Goal: Book appointment/travel/reservation

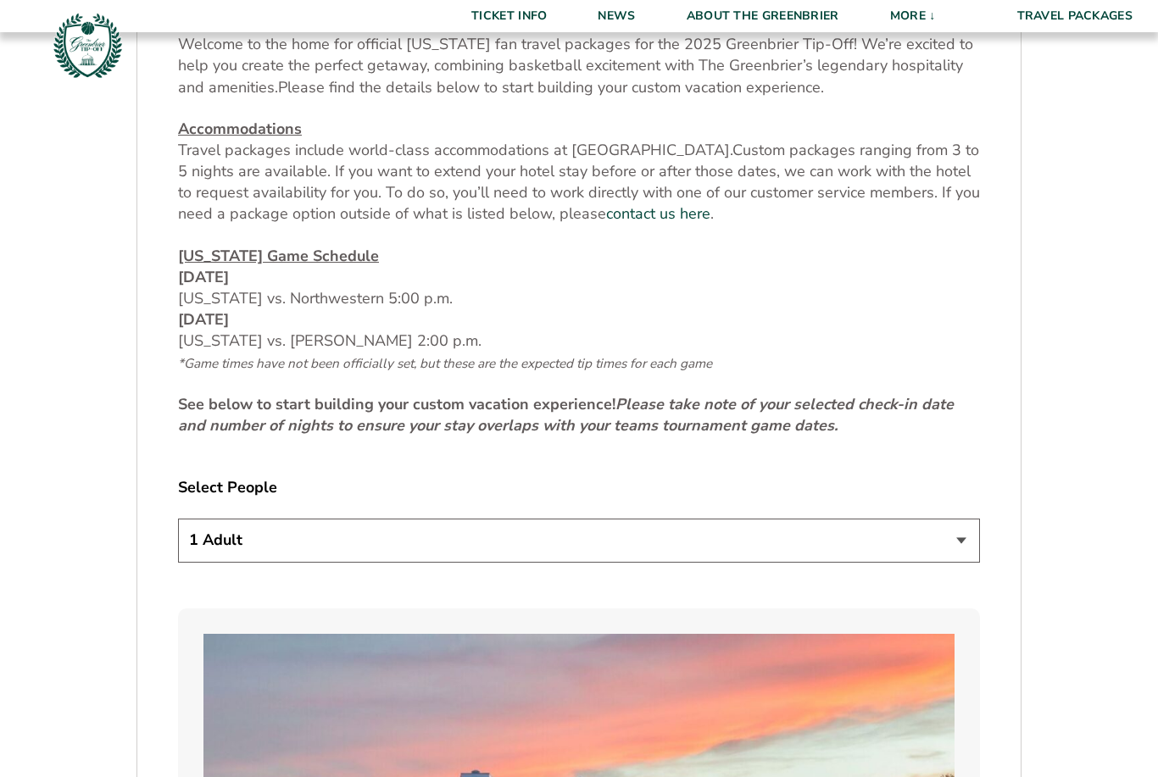
scroll to position [710, 0]
click at [966, 560] on select "1 Adult 2 Adults 3 Adults 4 Adults 2 Adults + 1 Child 2 Adults + 2 Children 2 A…" at bounding box center [579, 538] width 802 height 43
select select "2 Adults"
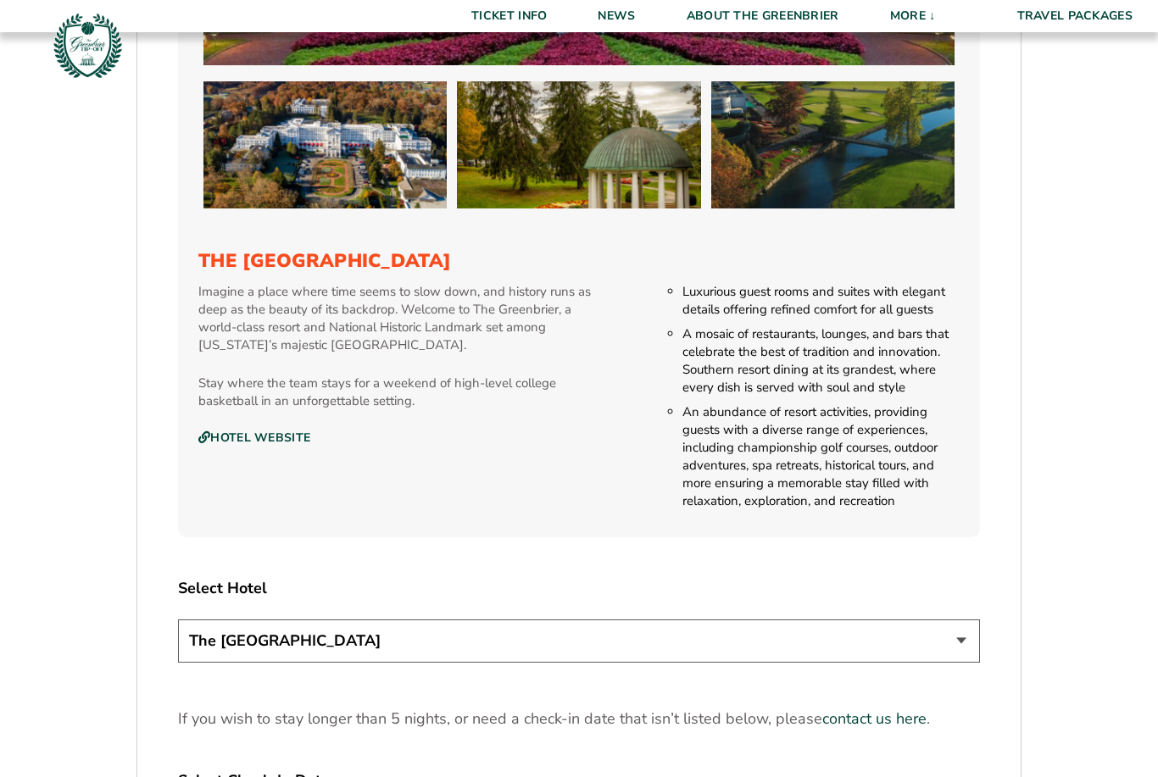
scroll to position [1715, 0]
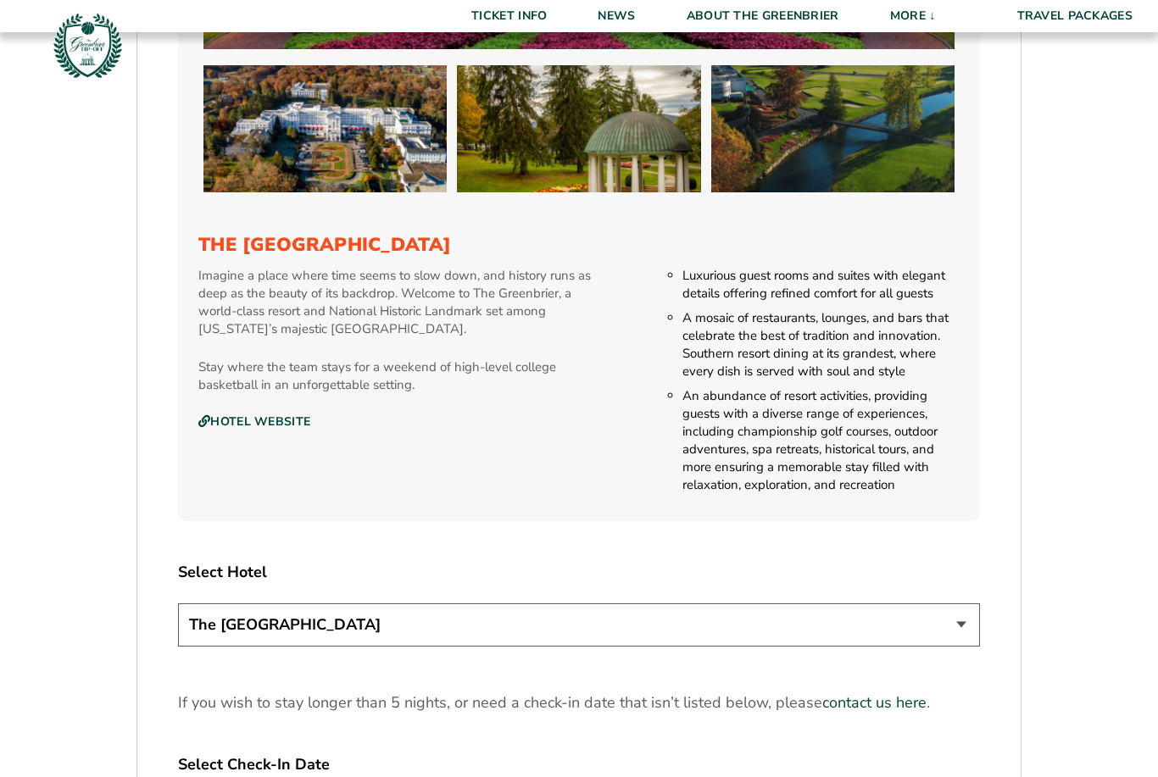
click at [974, 644] on select "The [GEOGRAPHIC_DATA]" at bounding box center [579, 625] width 802 height 43
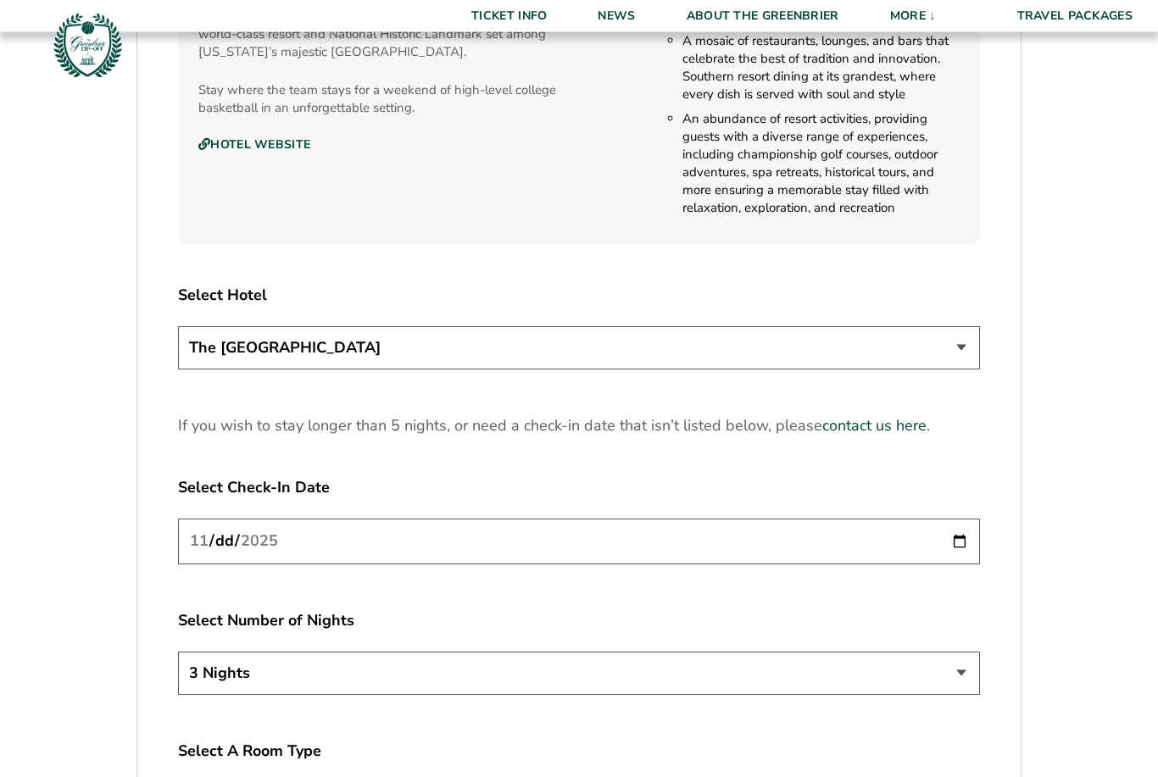
scroll to position [2018, 0]
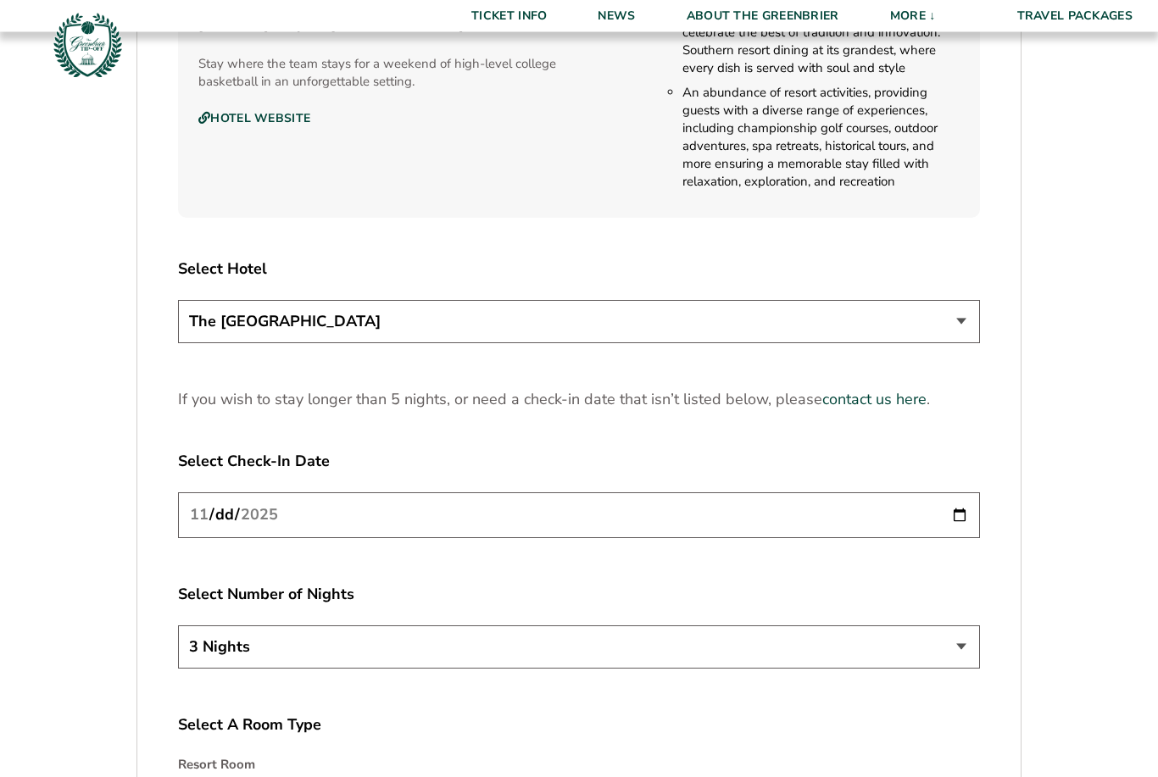
click at [848, 538] on input "[DATE]" at bounding box center [579, 515] width 802 height 45
type input "[DATE]"
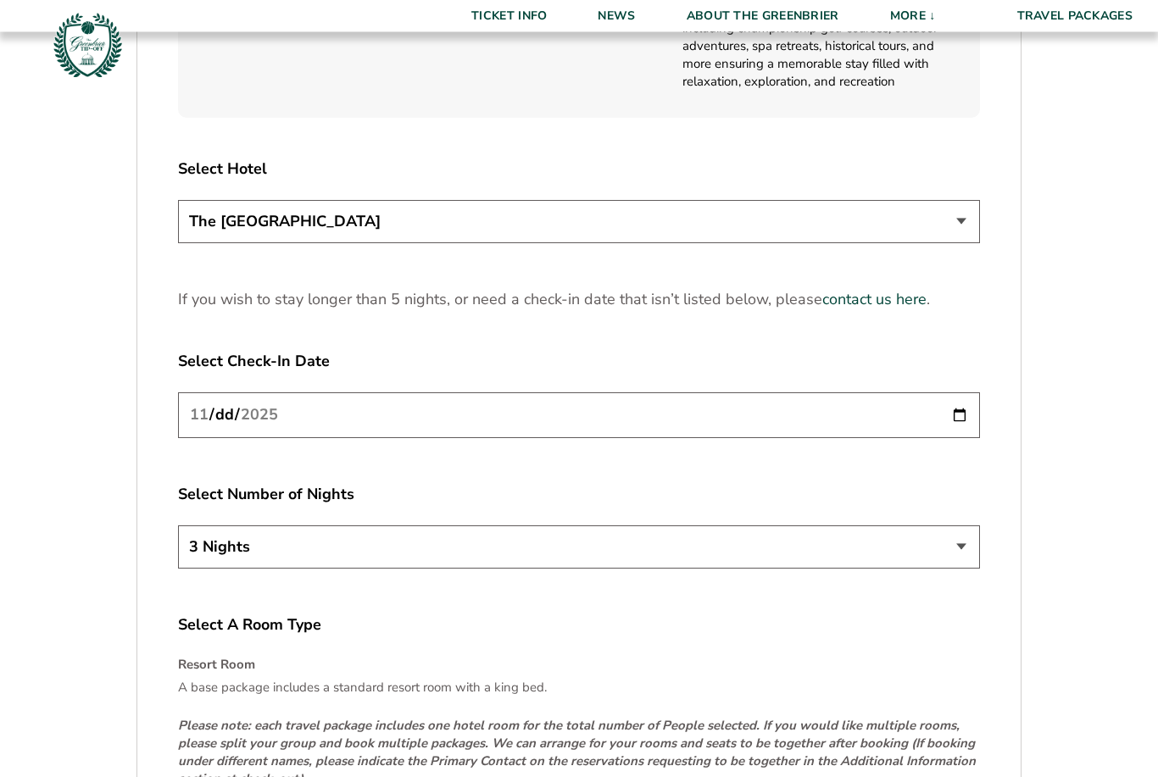
scroll to position [2120, 0]
click at [969, 566] on select "3 Nights 4 Nights 5 Nights" at bounding box center [579, 546] width 802 height 43
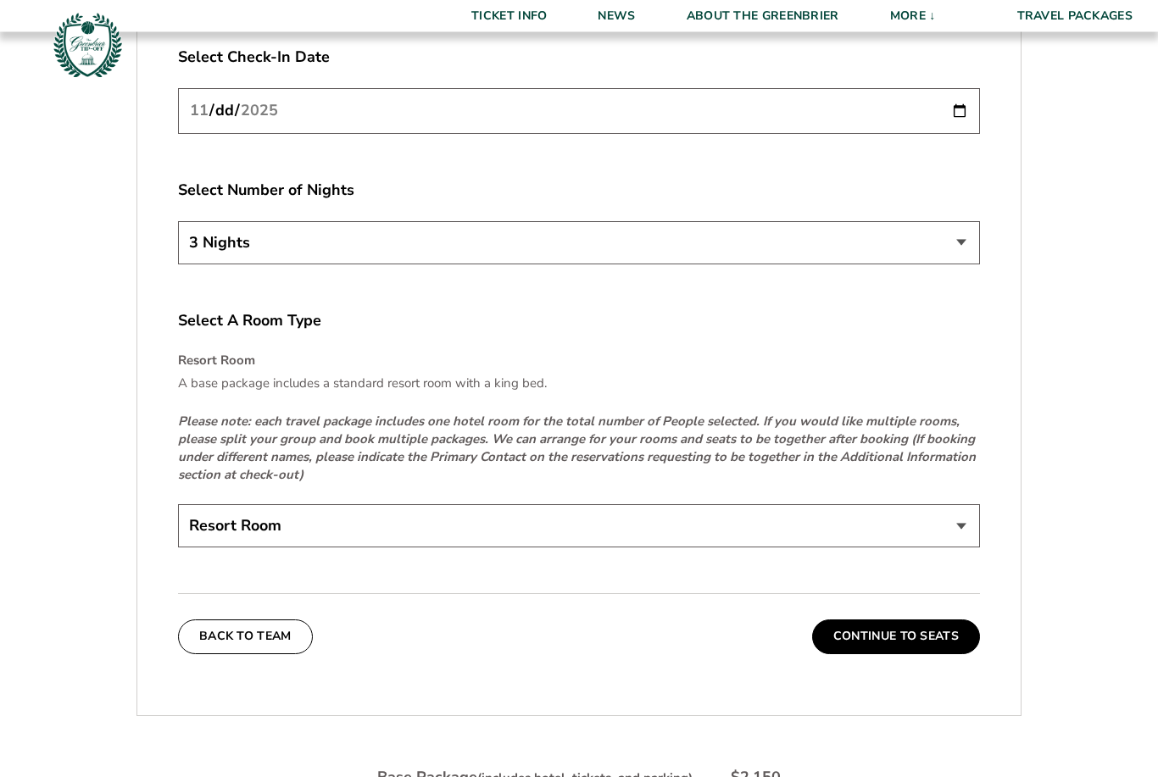
click at [962, 549] on select "Resort Room" at bounding box center [579, 526] width 802 height 43
click at [644, 543] on select "Resort Room" at bounding box center [579, 525] width 802 height 43
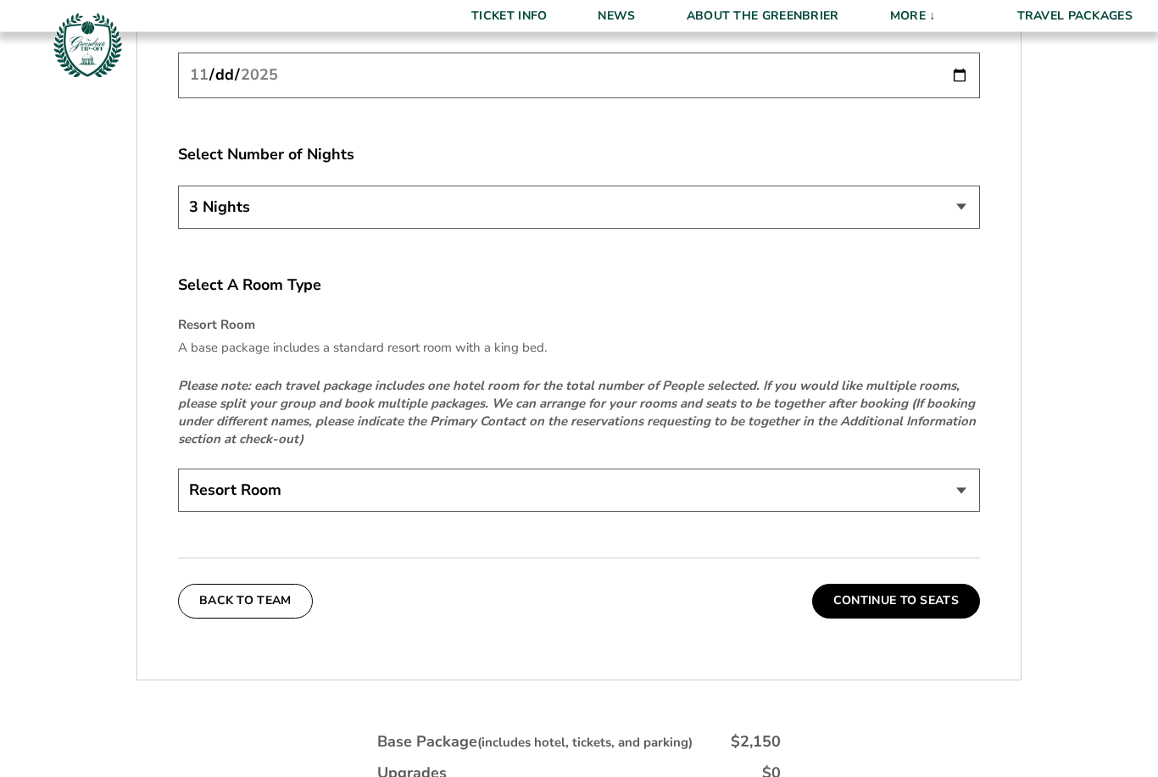
scroll to position [2461, 0]
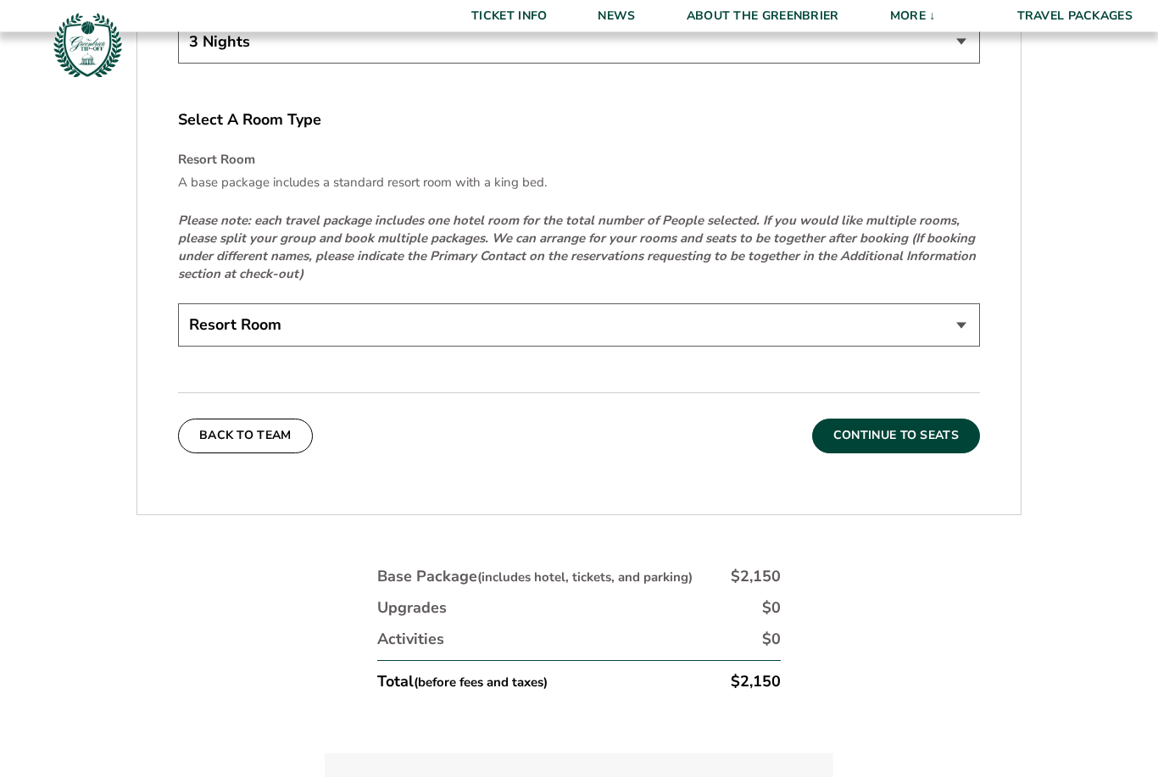
click at [918, 452] on button "Continue To Seats" at bounding box center [896, 437] width 168 height 34
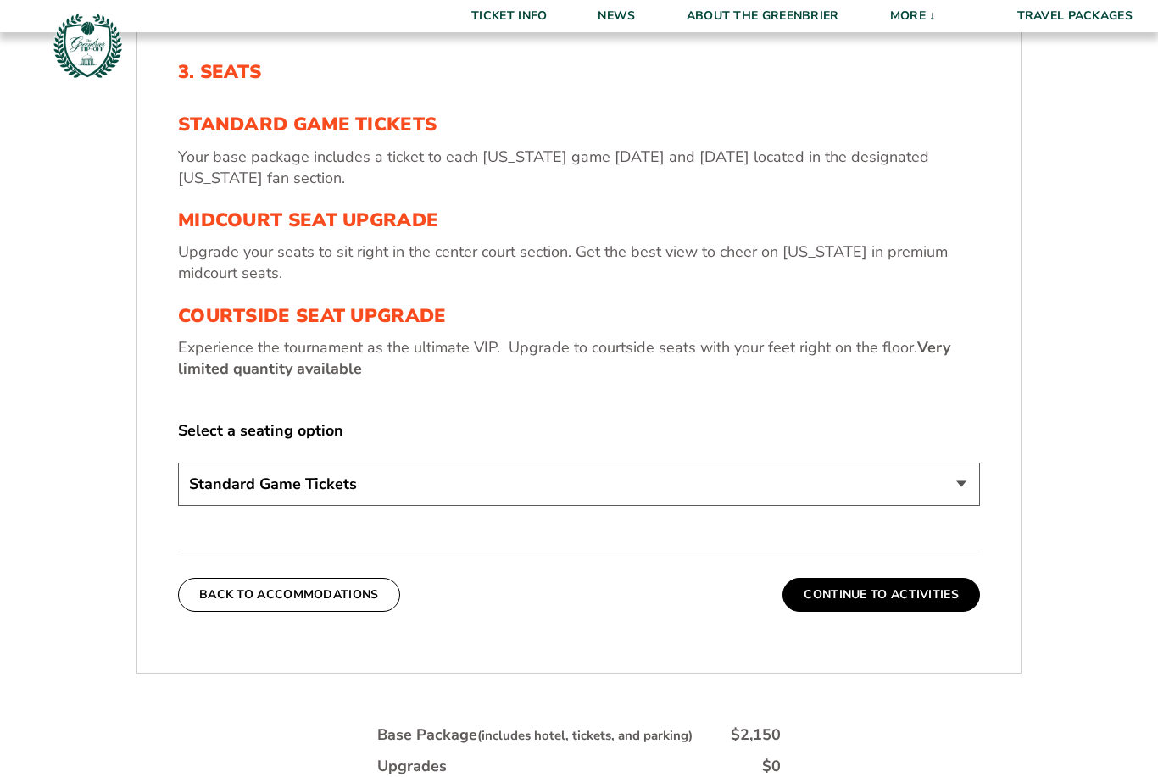
scroll to position [619, 0]
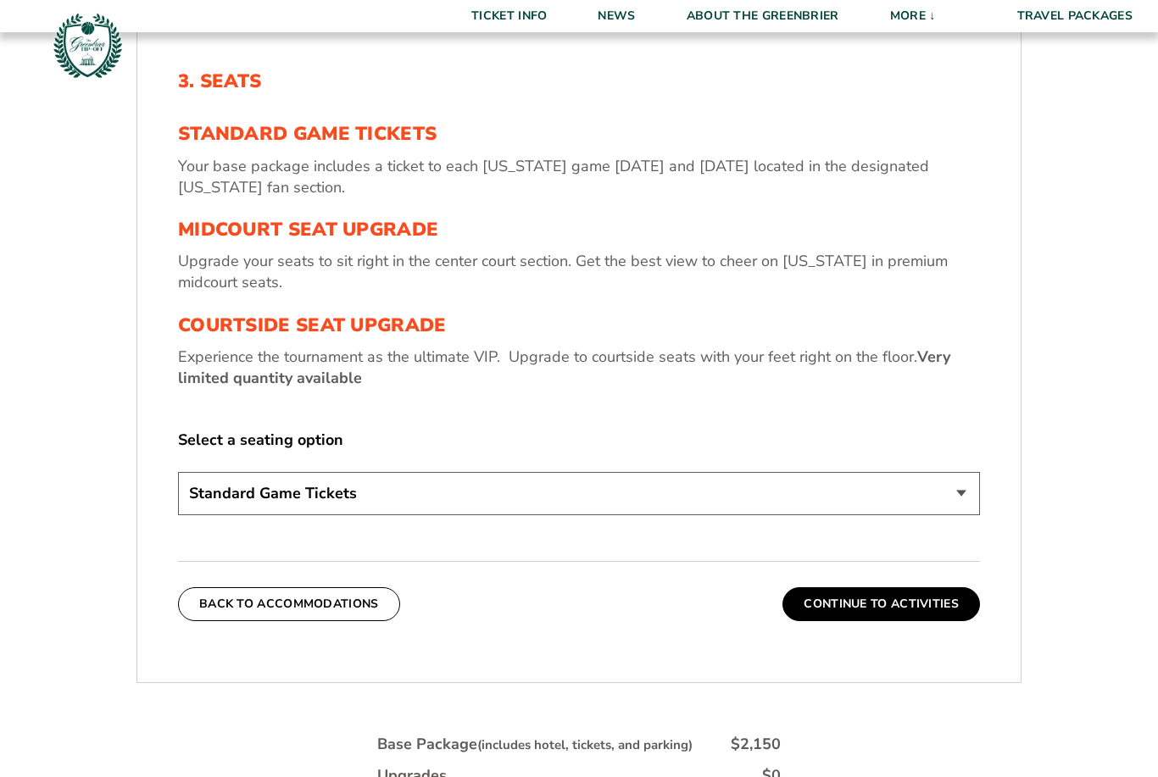
click at [944, 516] on select "Standard Game Tickets Midcourt Seat Upgrade (+$130 per person) Courtside Seat U…" at bounding box center [579, 493] width 802 height 43
click at [875, 621] on button "Continue To Activities" at bounding box center [882, 605] width 198 height 34
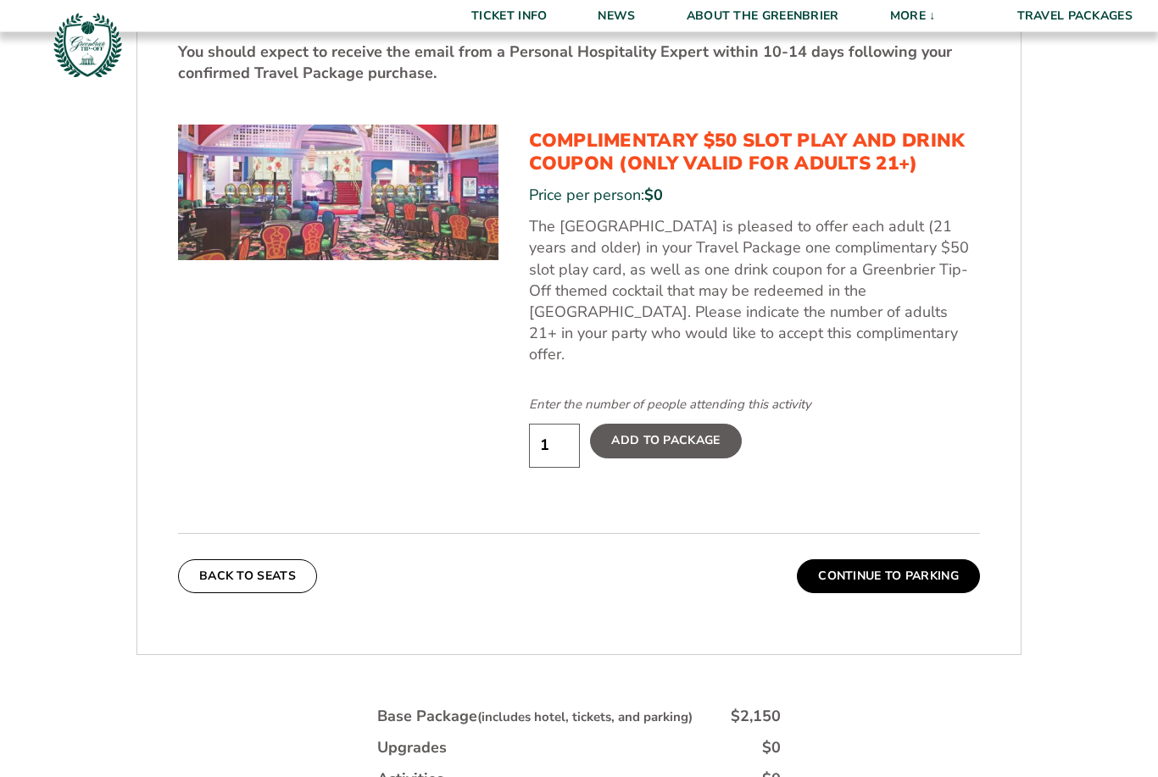
scroll to position [934, 0]
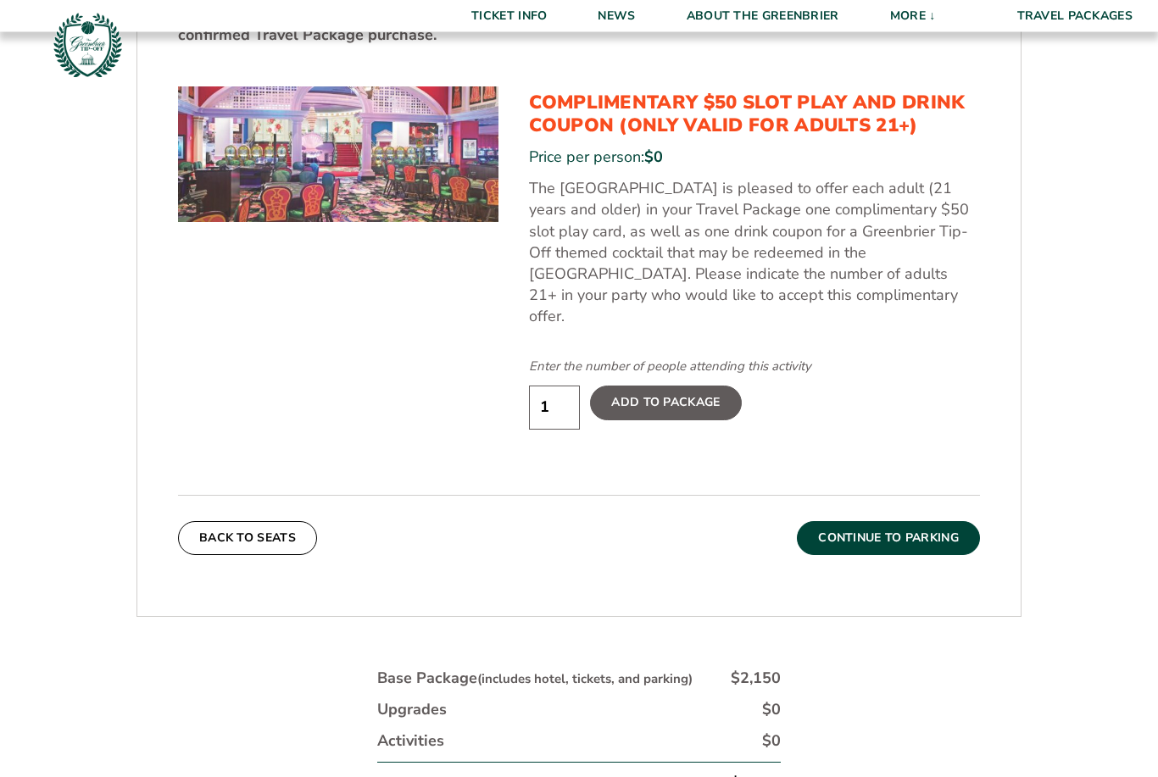
click at [906, 535] on button "Continue To Parking" at bounding box center [888, 539] width 183 height 34
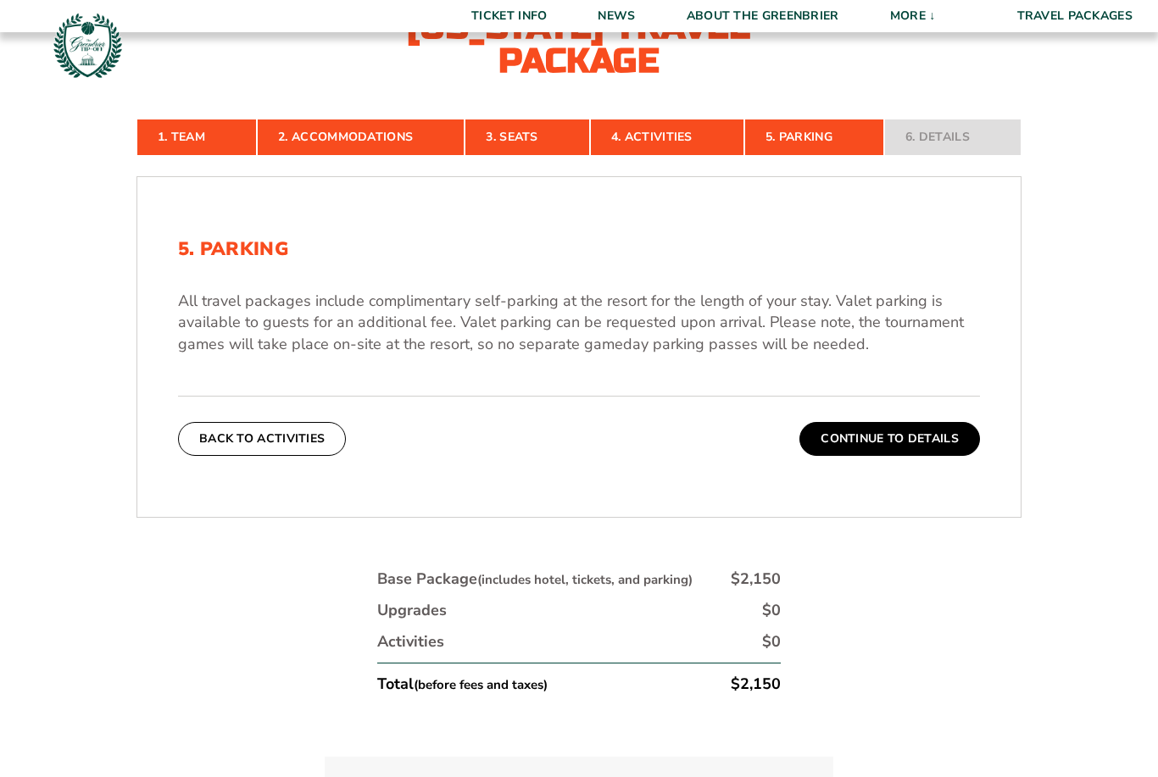
scroll to position [454, 0]
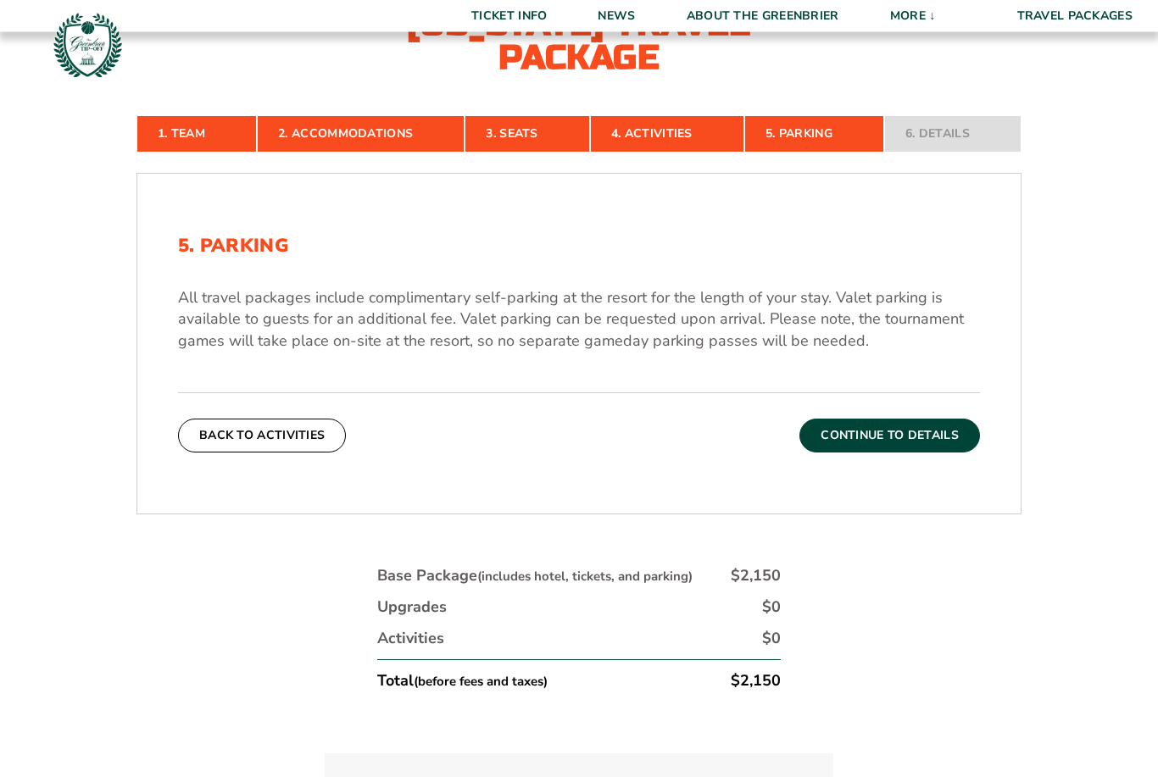
click at [910, 454] on button "Continue To Details" at bounding box center [890, 437] width 181 height 34
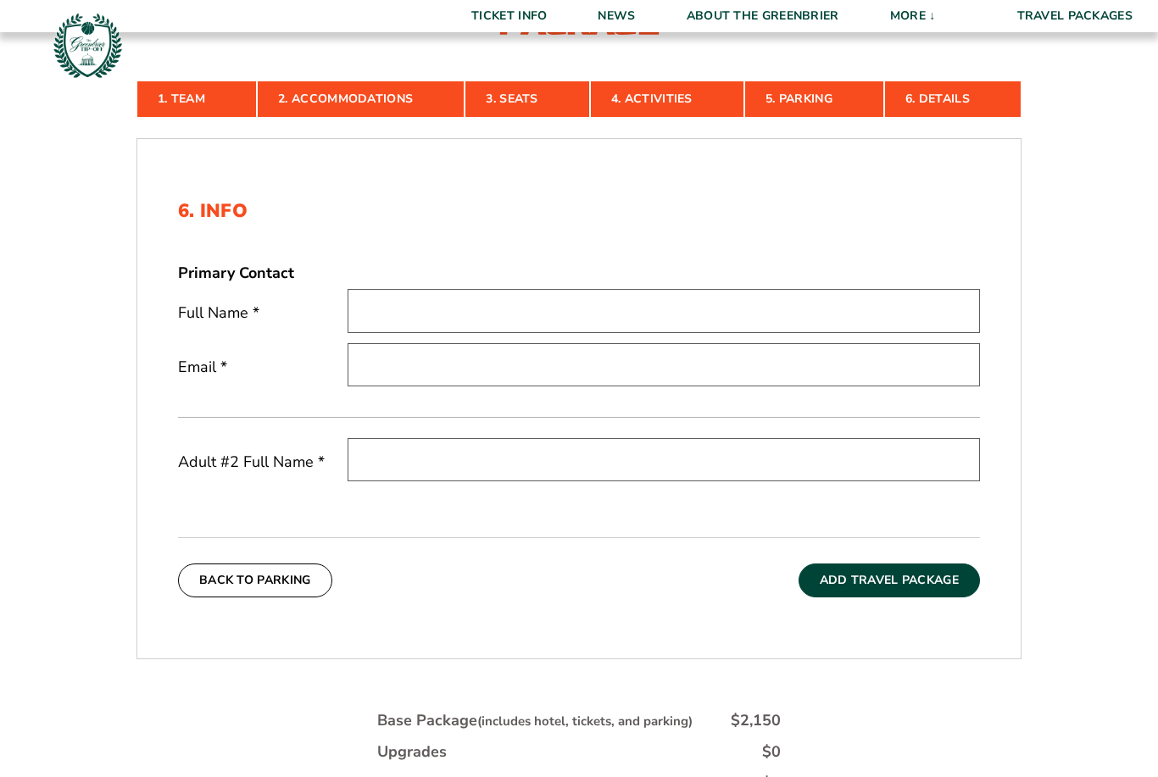
scroll to position [488, 0]
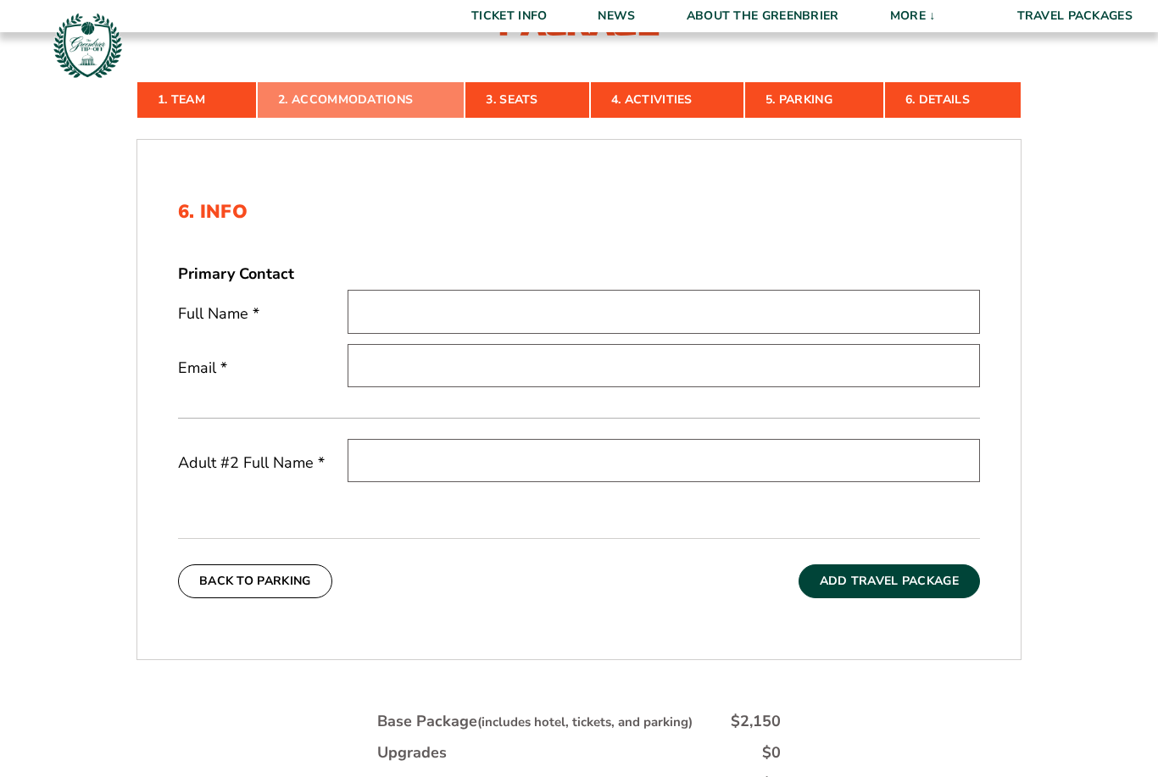
click at [381, 119] on link "2. Accommodations" at bounding box center [361, 99] width 208 height 37
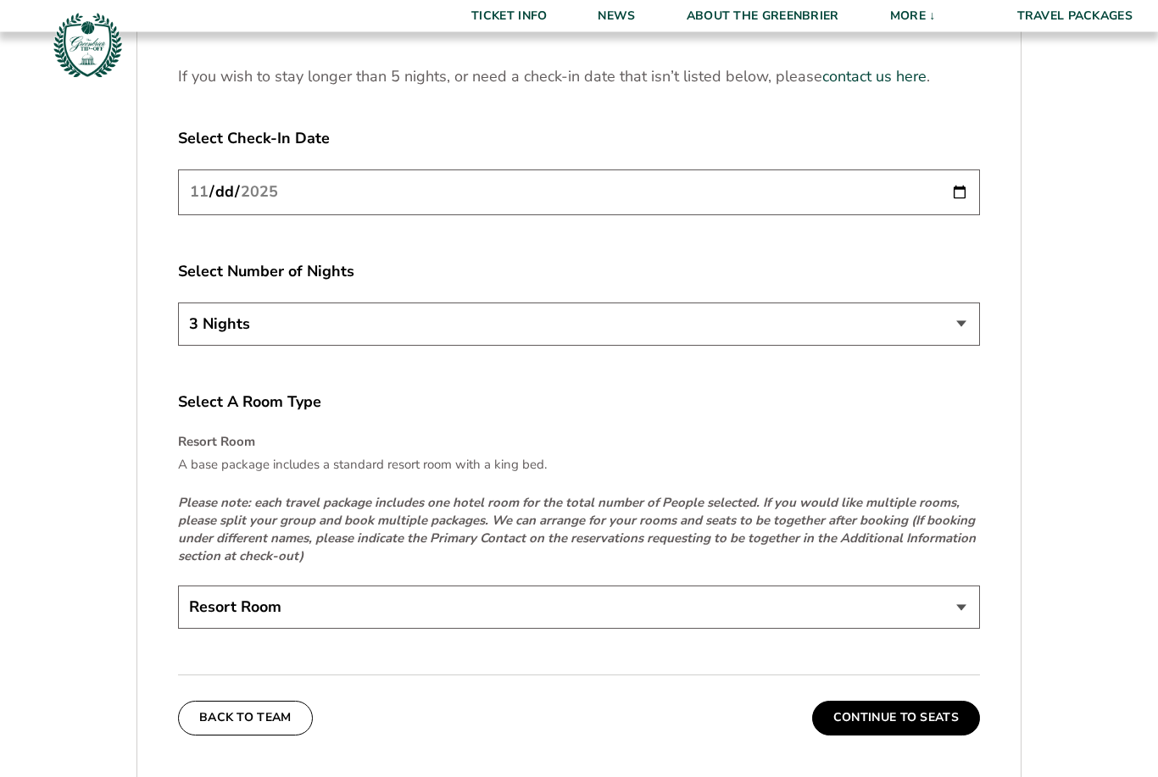
scroll to position [2344, 0]
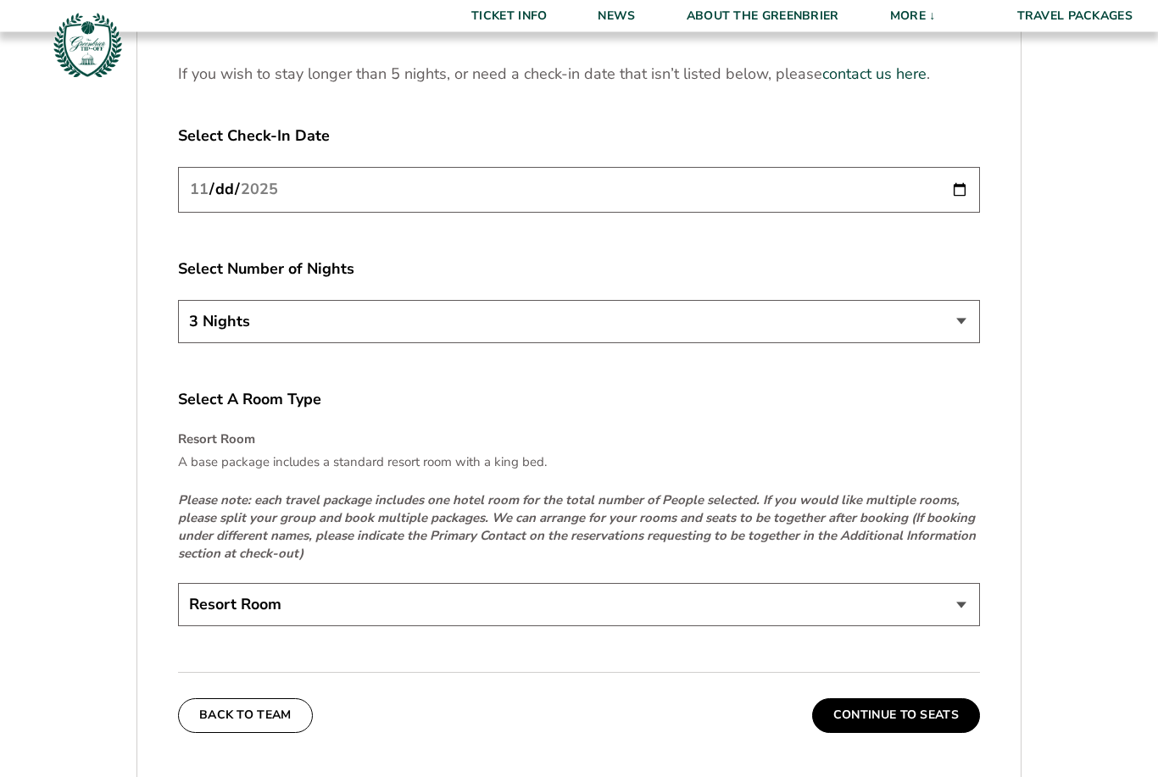
click at [735, 623] on select "Resort Room" at bounding box center [579, 605] width 802 height 43
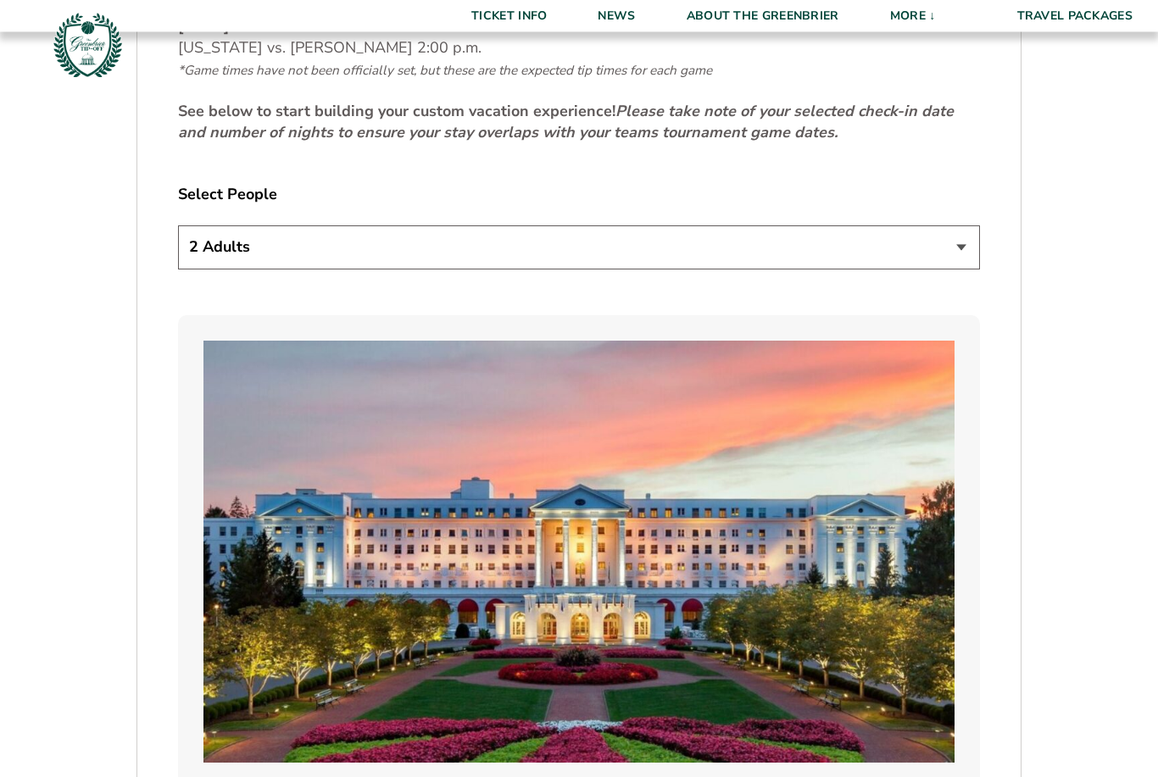
scroll to position [1028, 0]
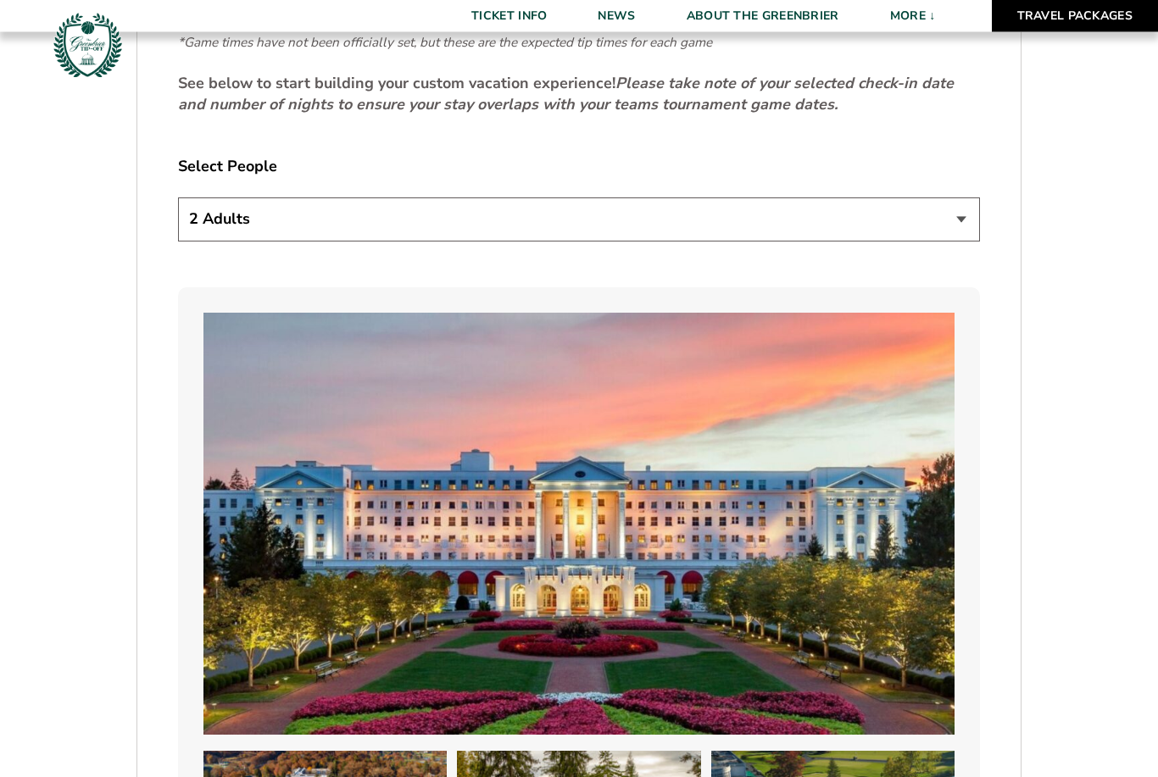
click at [1070, 2] on link "Travel Packages" at bounding box center [1075, 16] width 167 height 32
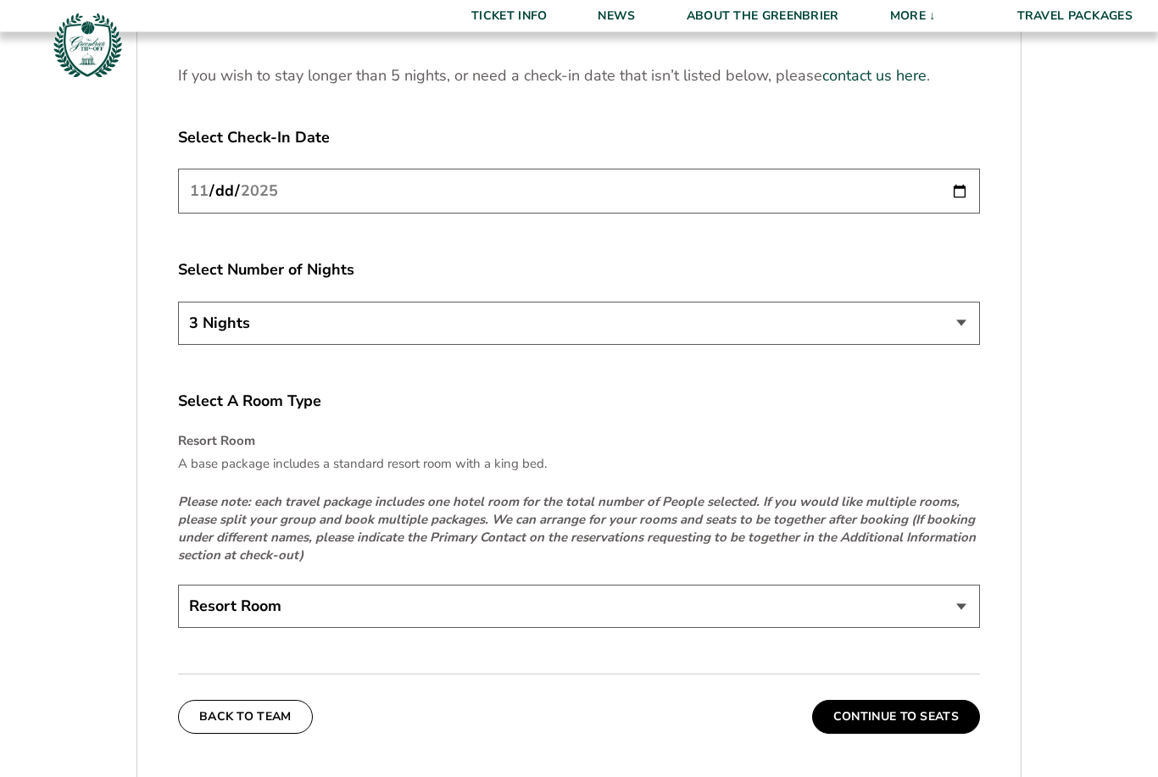
scroll to position [2321, 0]
click at [950, 605] on select "Resort Room" at bounding box center [579, 606] width 802 height 43
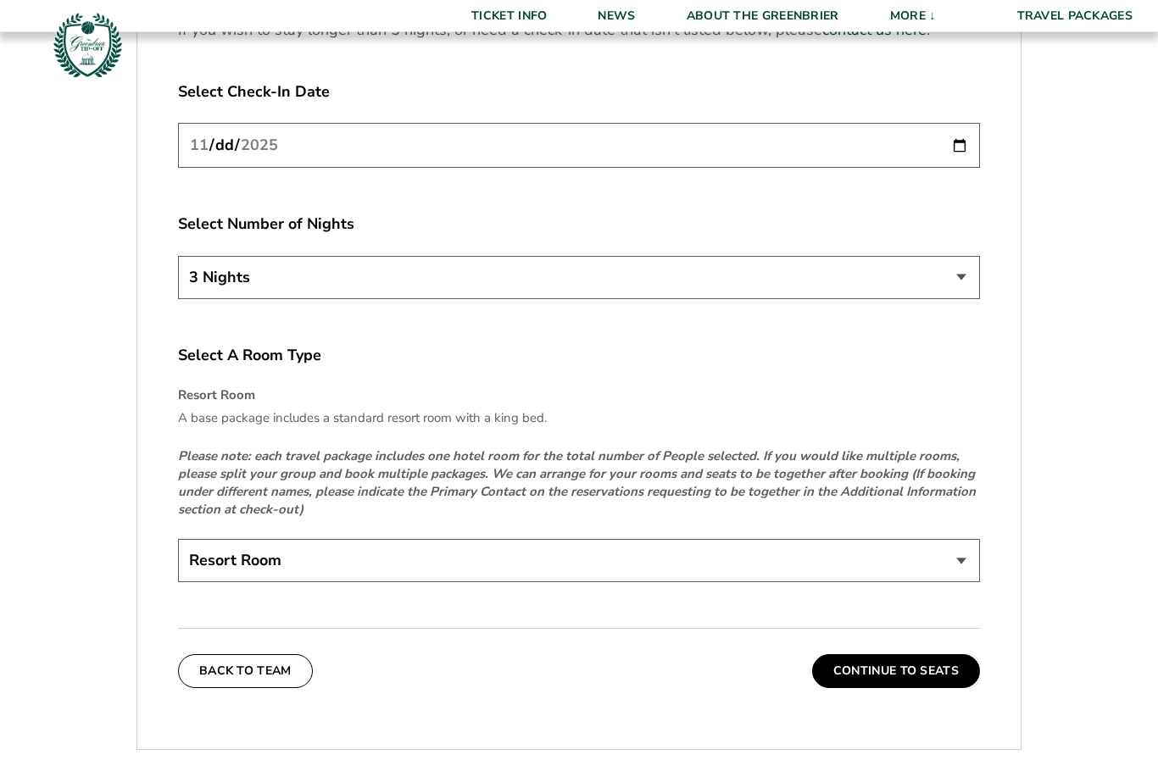
scroll to position [2367, 0]
